Goal: Task Accomplishment & Management: Manage account settings

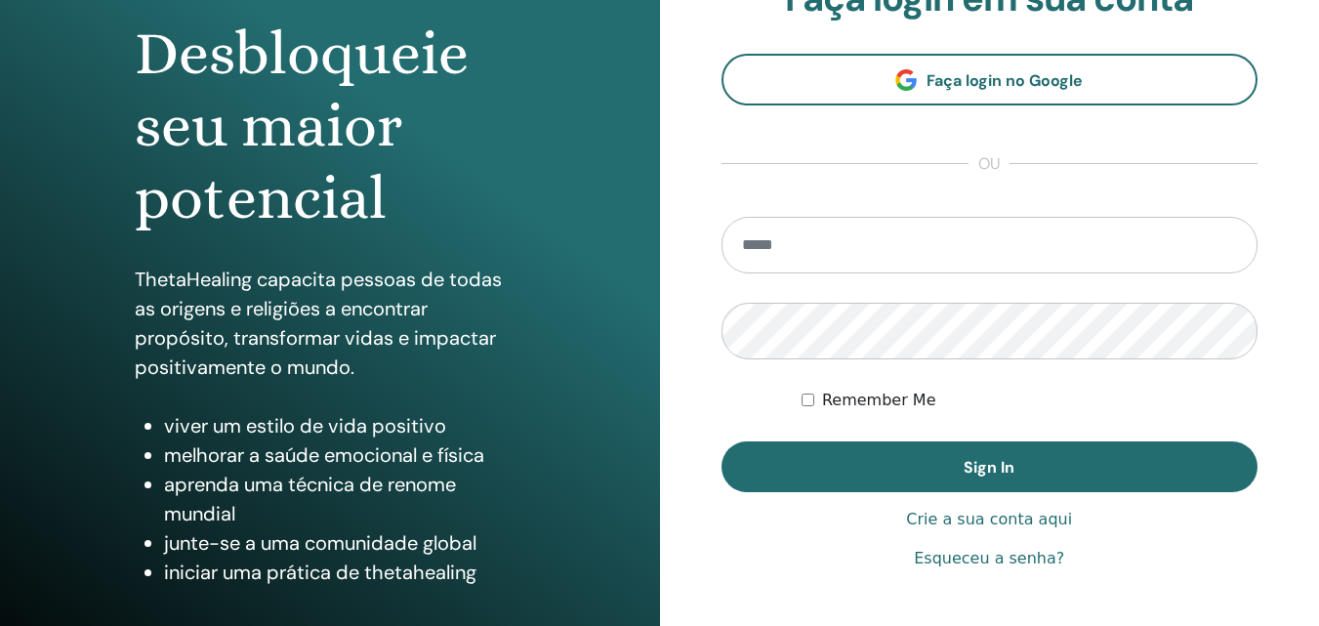
scroll to position [293, 0]
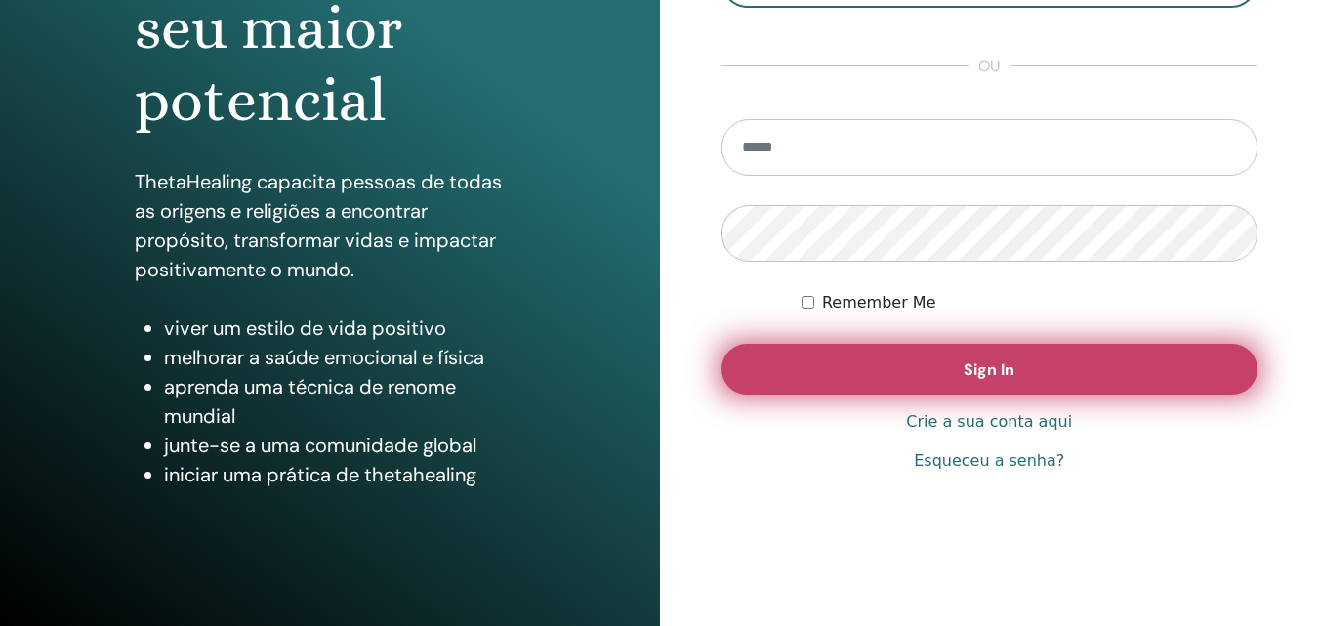
type input "**********"
click at [879, 363] on button "Sign In" at bounding box center [989, 369] width 537 height 51
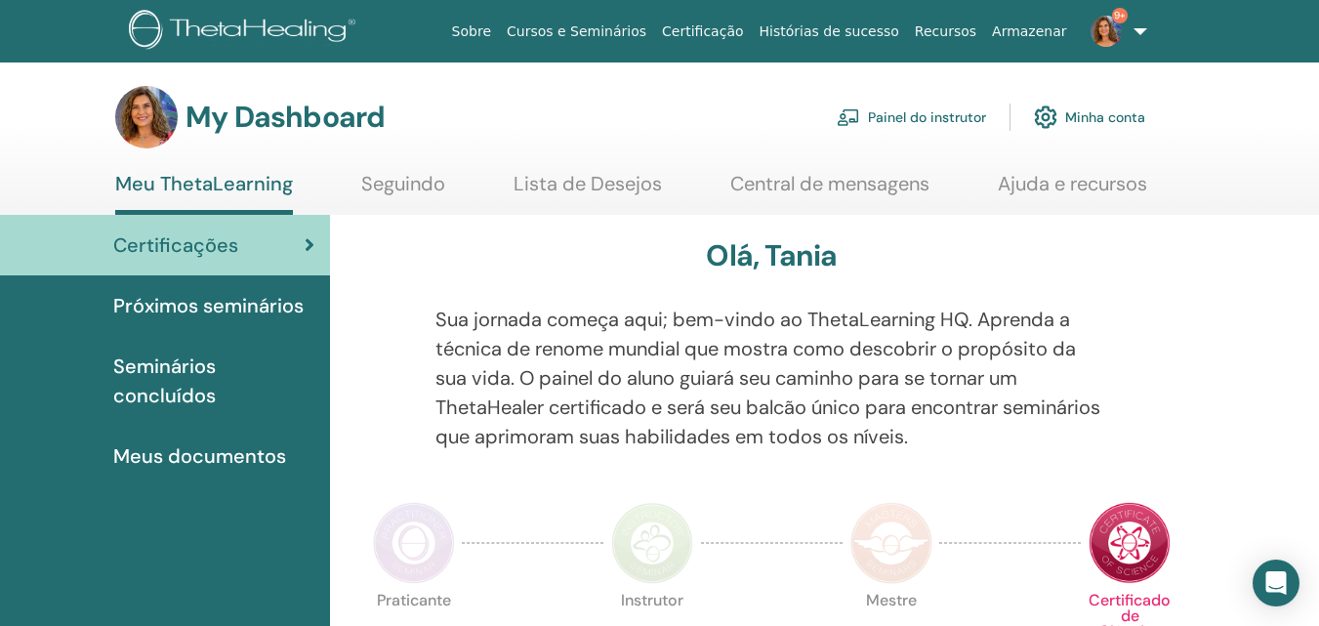
click at [937, 107] on link "Painel do instrutor" at bounding box center [911, 117] width 149 height 43
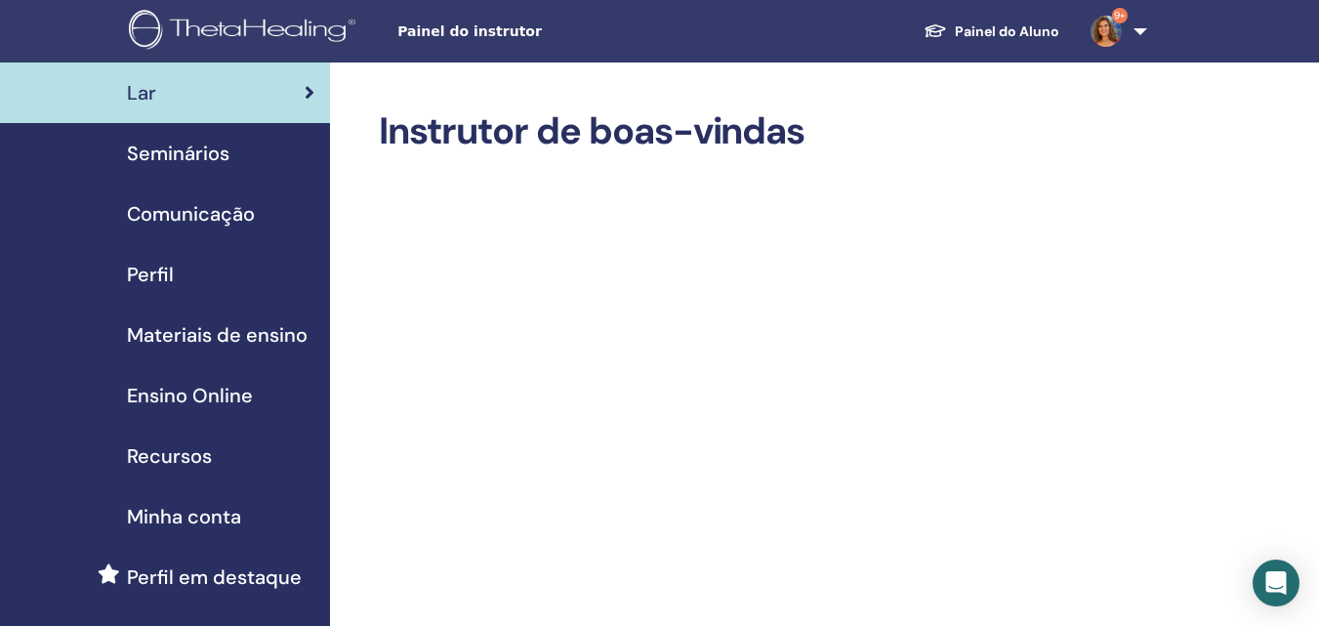
click at [180, 154] on span "Seminários" at bounding box center [178, 153] width 102 height 29
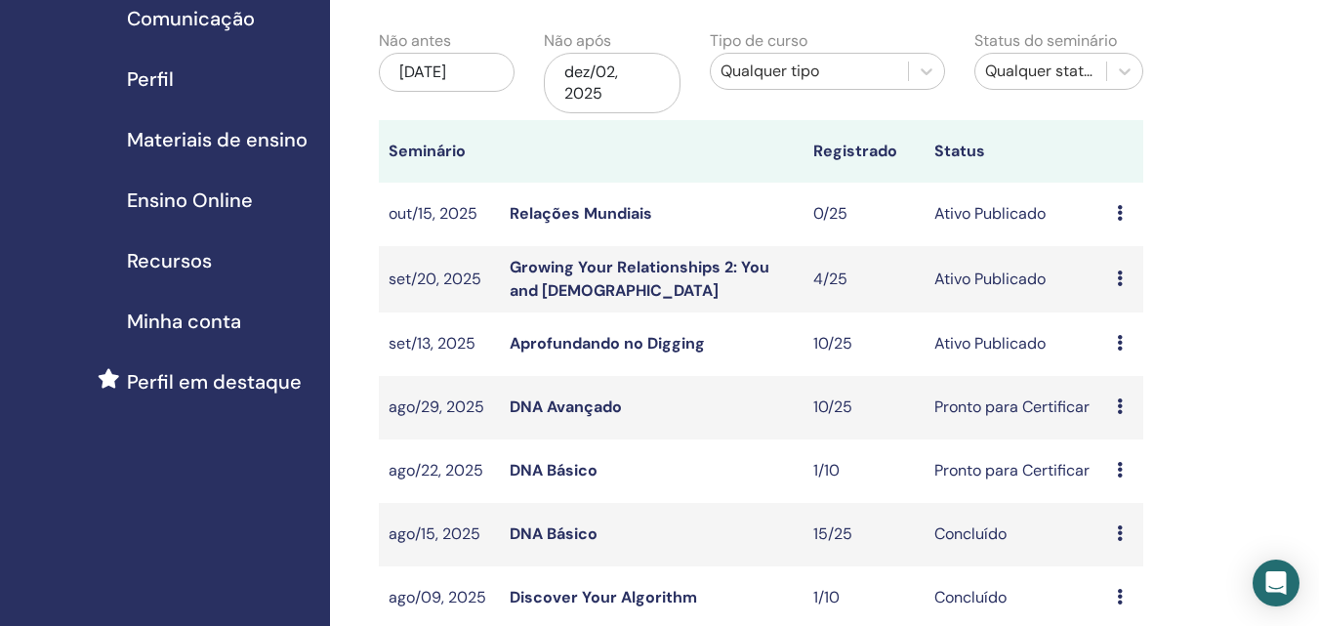
scroll to position [293, 0]
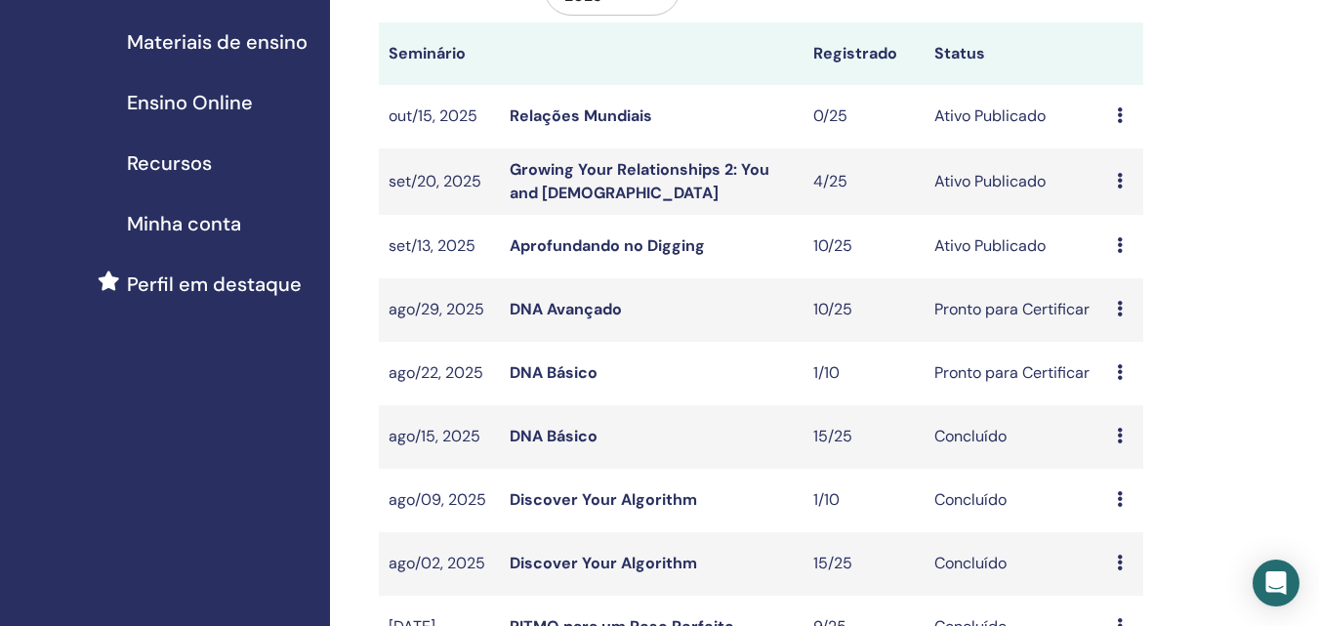
click at [536, 242] on link "Aprofundando no Digging" at bounding box center [607, 245] width 195 height 20
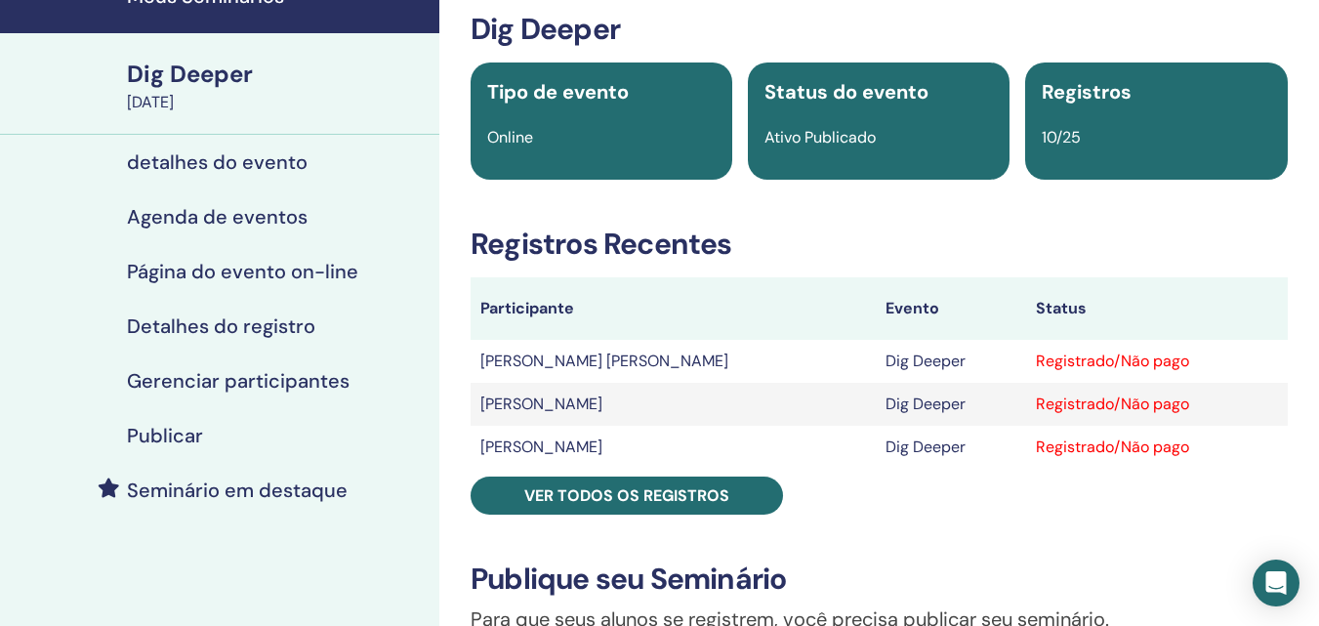
scroll to position [195, 0]
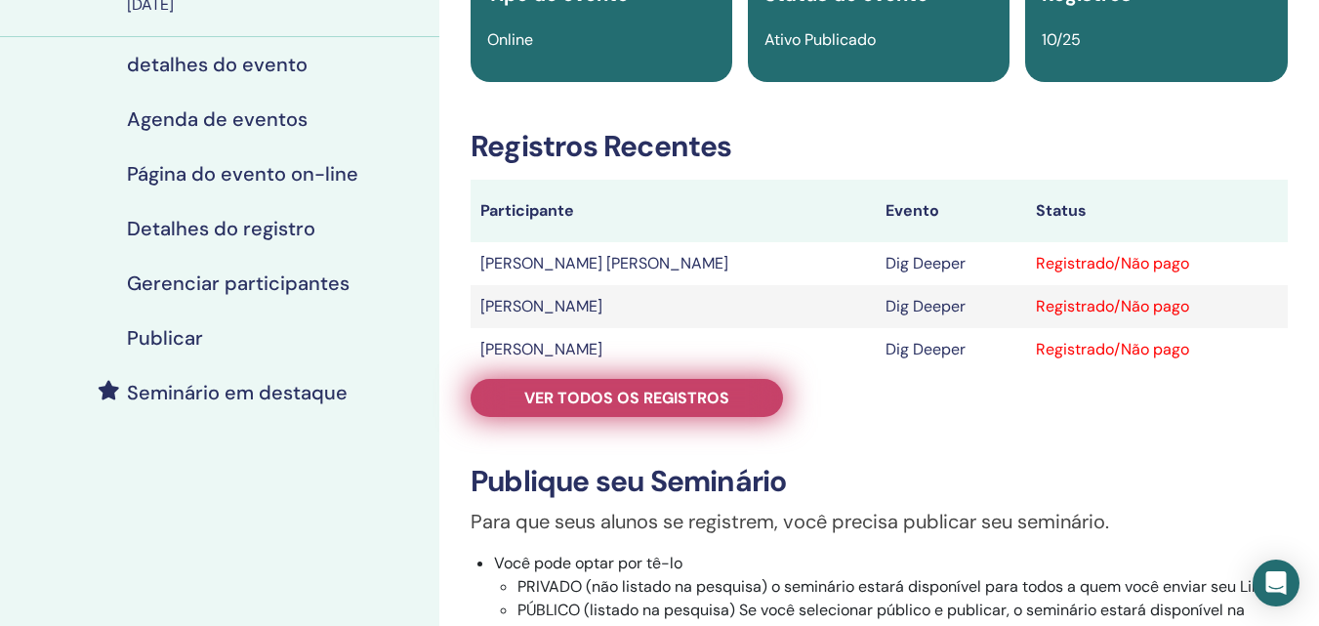
click at [629, 393] on span "Ver todos os registros" at bounding box center [626, 398] width 205 height 20
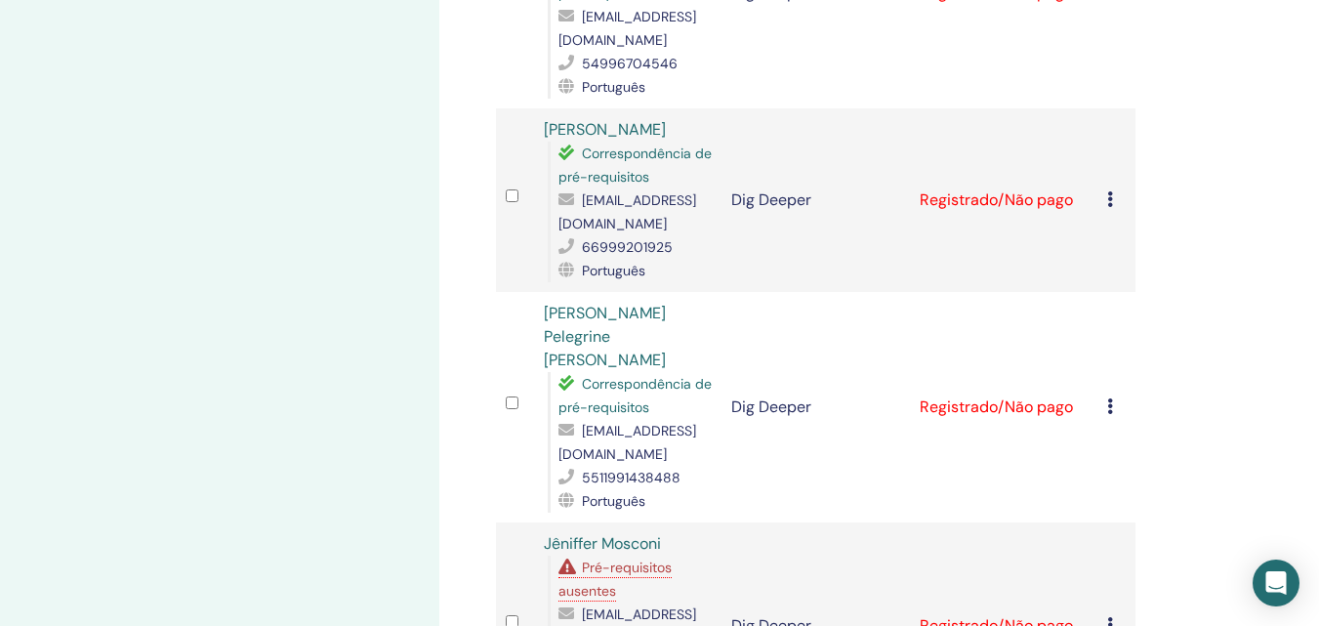
scroll to position [1855, 0]
